Goal: Task Accomplishment & Management: Use online tool/utility

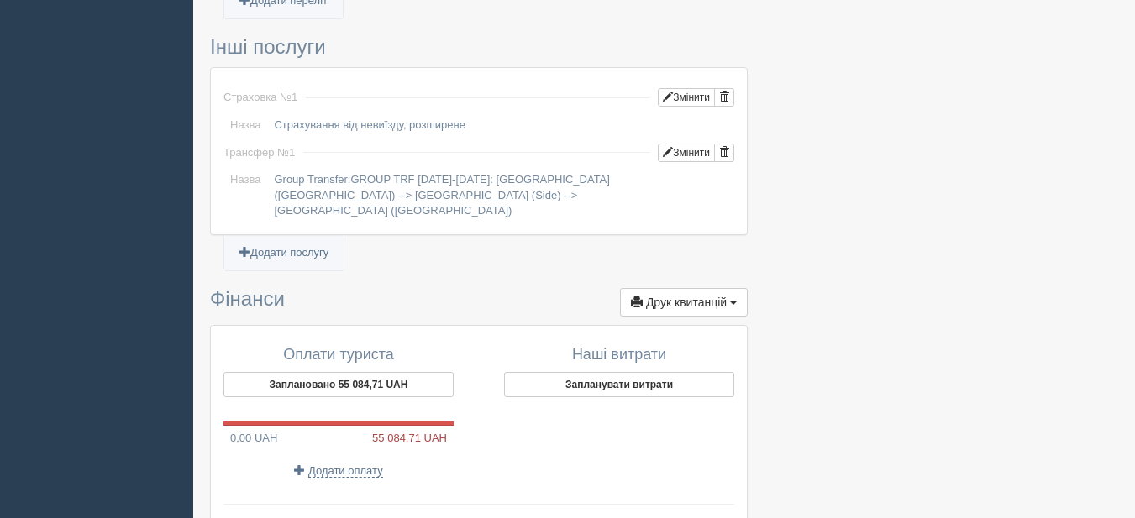
scroll to position [1512, 0]
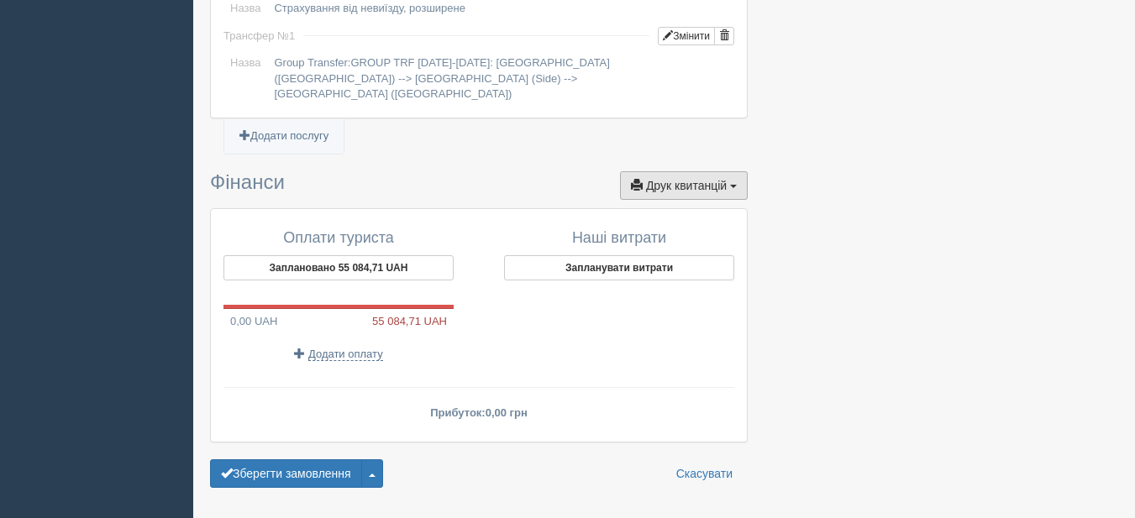
click at [706, 179] on span "Друк квитанцій" at bounding box center [686, 185] width 81 height 13
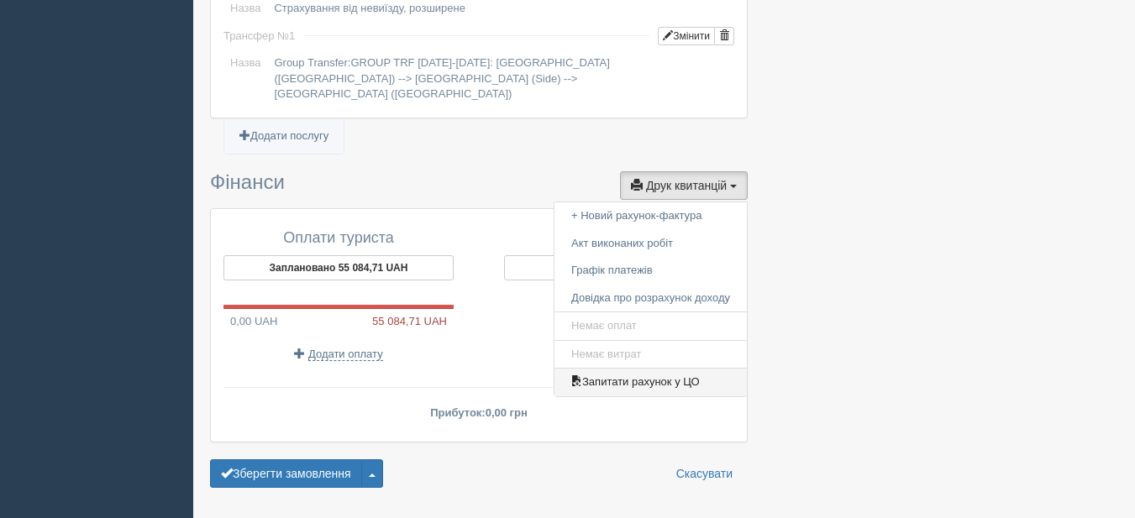
click at [610, 369] on link "Запитати рахунок у ЦО" at bounding box center [651, 383] width 192 height 28
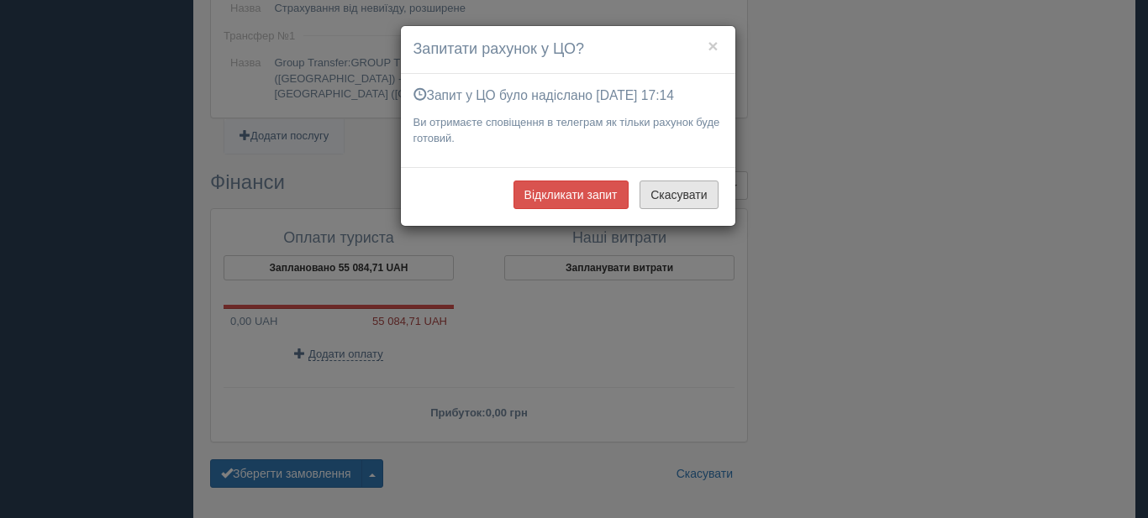
click at [681, 196] on button "Скасувати" at bounding box center [678, 195] width 78 height 29
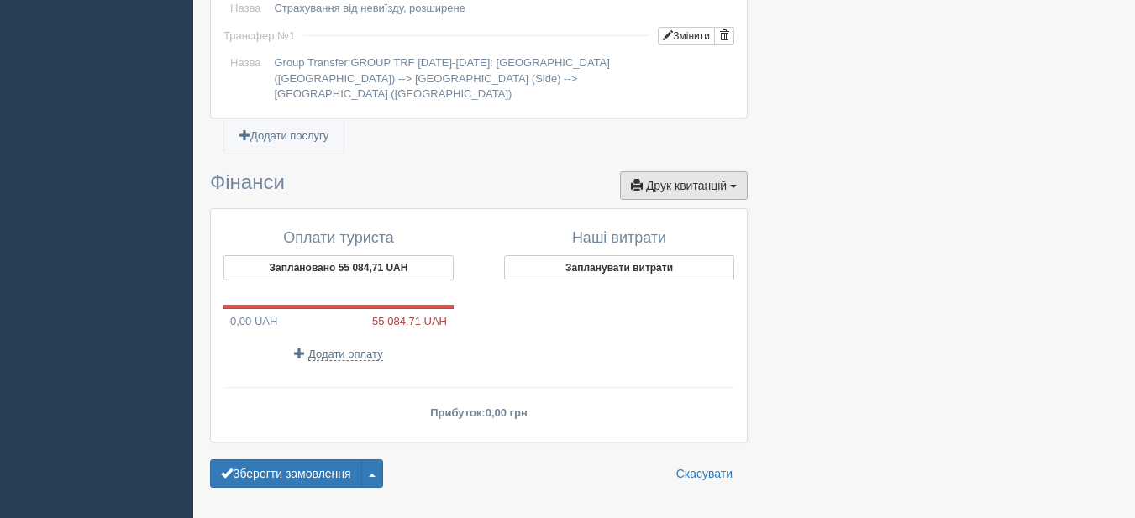
click at [670, 179] on span "Друк квитанцій" at bounding box center [686, 185] width 81 height 13
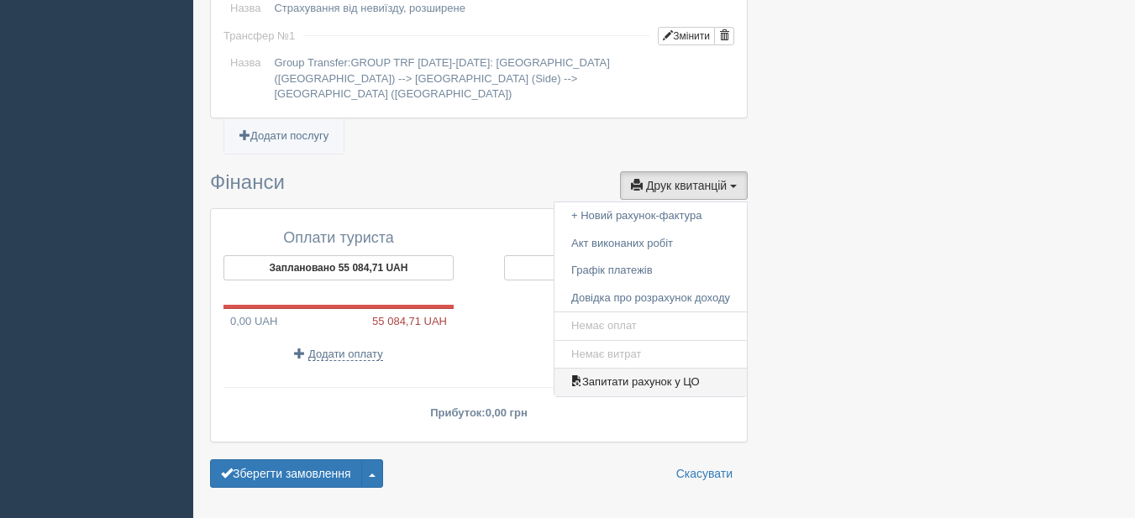
click at [633, 369] on link "Запитати рахунок у ЦО" at bounding box center [651, 383] width 192 height 28
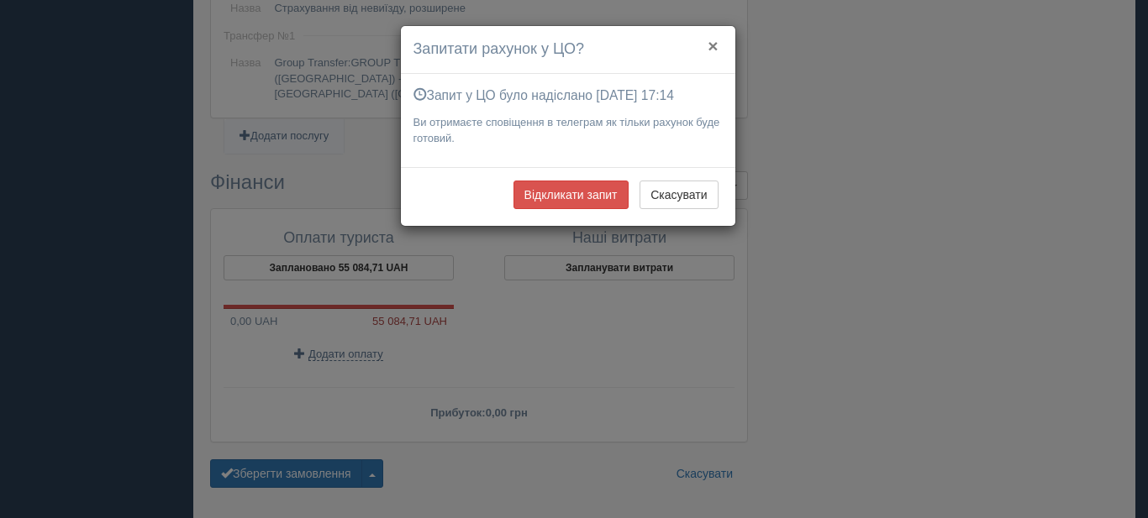
click at [717, 43] on button "×" at bounding box center [712, 46] width 10 height 18
